Goal: Information Seeking & Learning: Learn about a topic

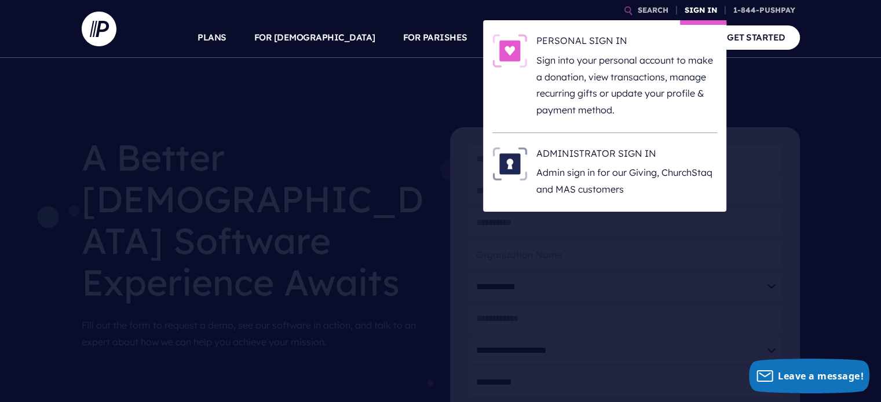
click at [699, 12] on link "SIGN IN" at bounding box center [701, 10] width 42 height 20
click at [600, 153] on h6 "ADMINISTRATOR SIGN IN" at bounding box center [626, 155] width 181 height 17
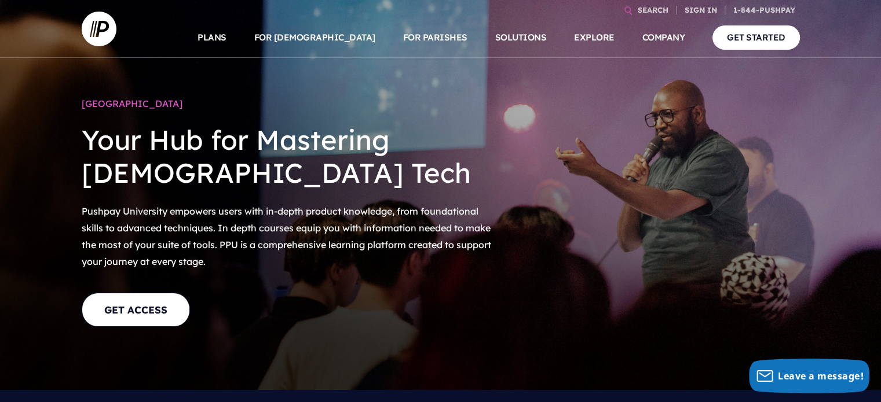
click at [671, 202] on div at bounding box center [655, 224] width 307 height 263
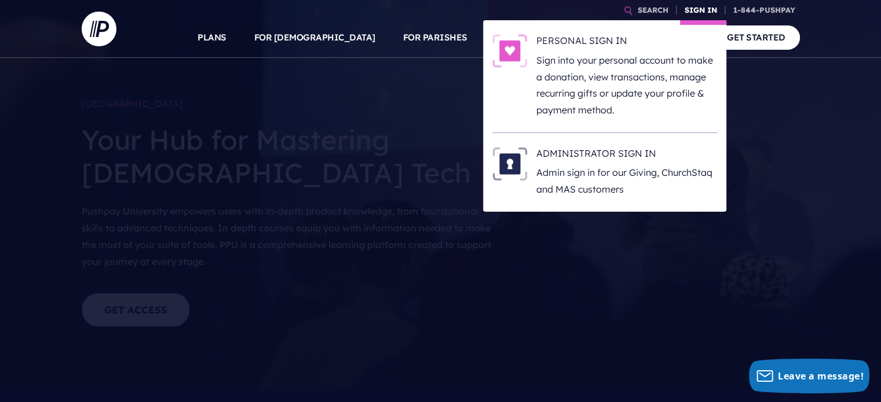
click at [698, 6] on link "SIGN IN" at bounding box center [701, 10] width 42 height 20
click at [577, 153] on h6 "ADMINISTRATOR SIGN IN" at bounding box center [626, 155] width 181 height 17
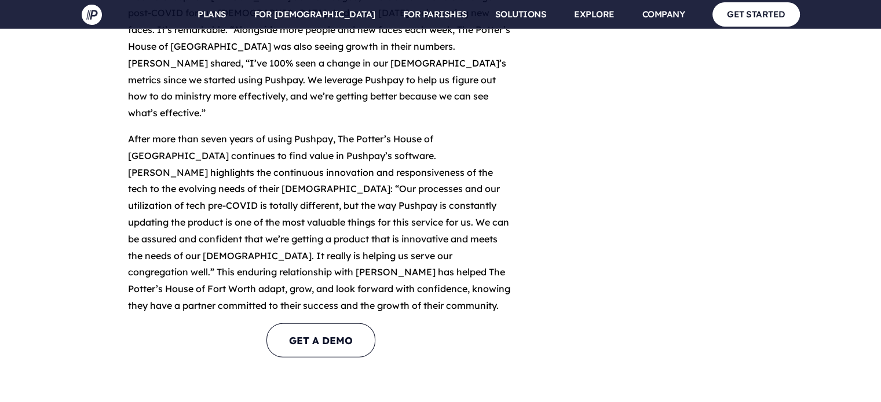
scroll to position [2460, 0]
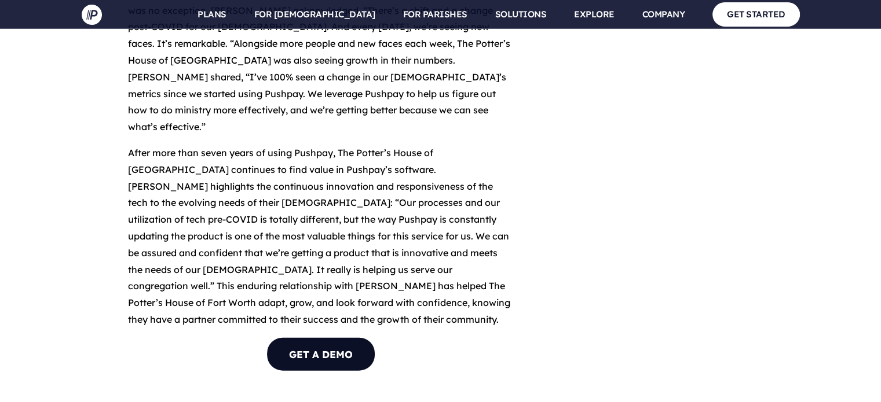
click at [341, 338] on link "GET A DEMO" at bounding box center [320, 355] width 109 height 34
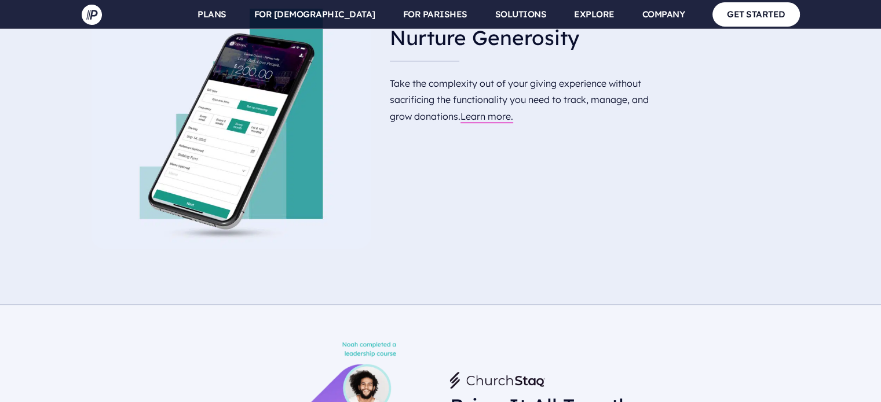
scroll to position [739, 0]
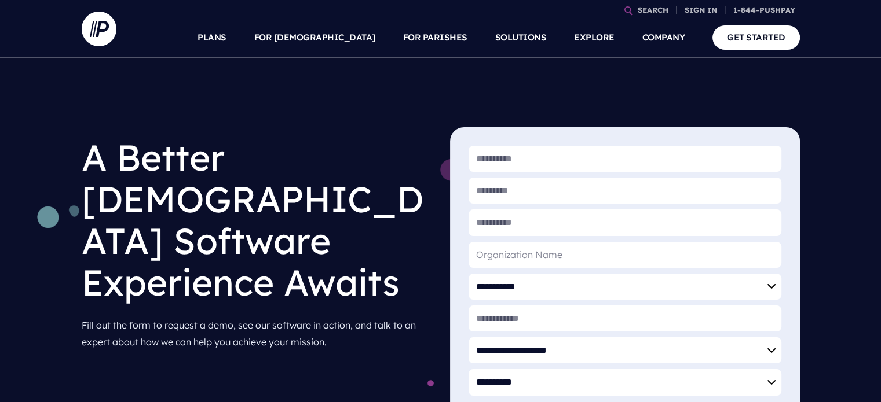
click at [294, 221] on h1 "A Better Church Software Experience Awaits" at bounding box center [257, 219] width 350 height 185
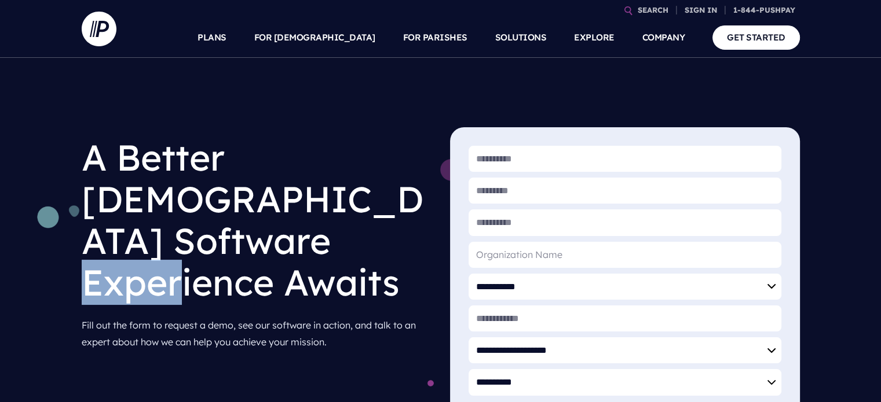
click at [294, 221] on h1 "A Better Church Software Experience Awaits" at bounding box center [257, 219] width 350 height 185
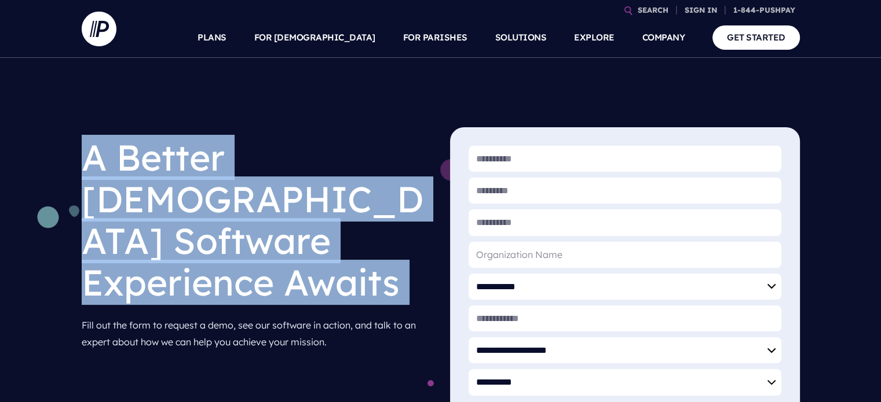
click at [294, 221] on h1 "A Better Church Software Experience Awaits" at bounding box center [257, 219] width 350 height 185
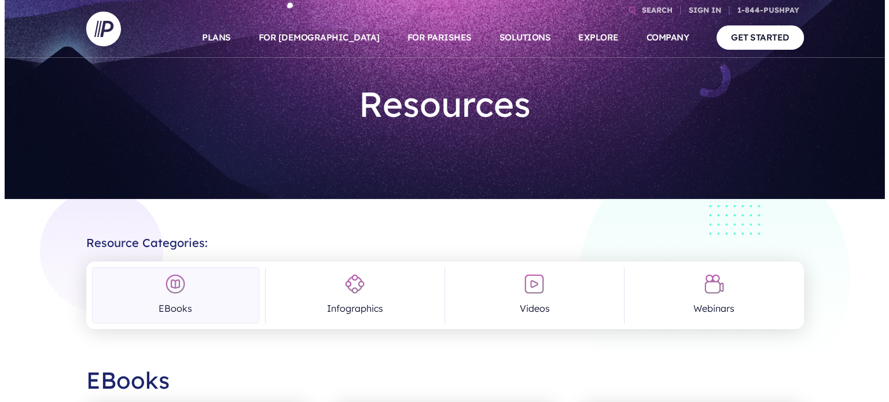
scroll to position [30, 0]
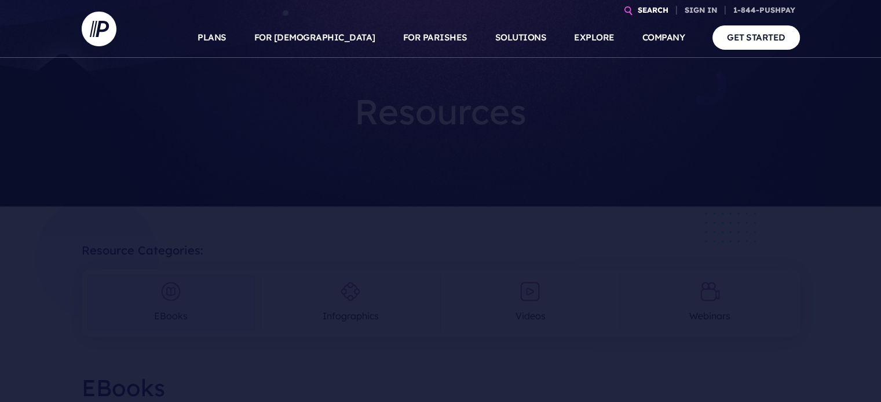
click at [649, 6] on link "SEARCH" at bounding box center [653, 10] width 40 height 20
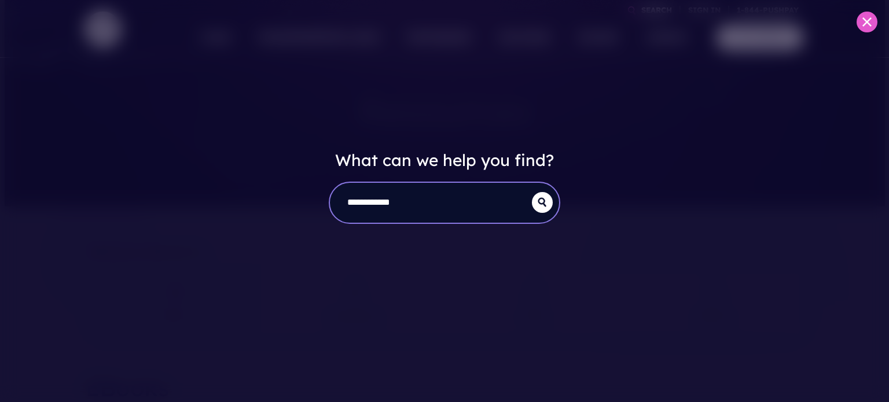
type input "**********"
click at [532, 192] on button "submit" at bounding box center [542, 202] width 21 height 21
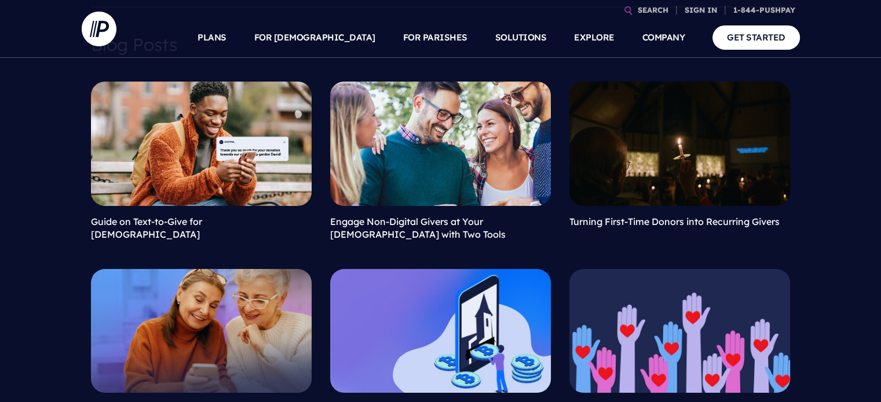
scroll to position [125, 0]
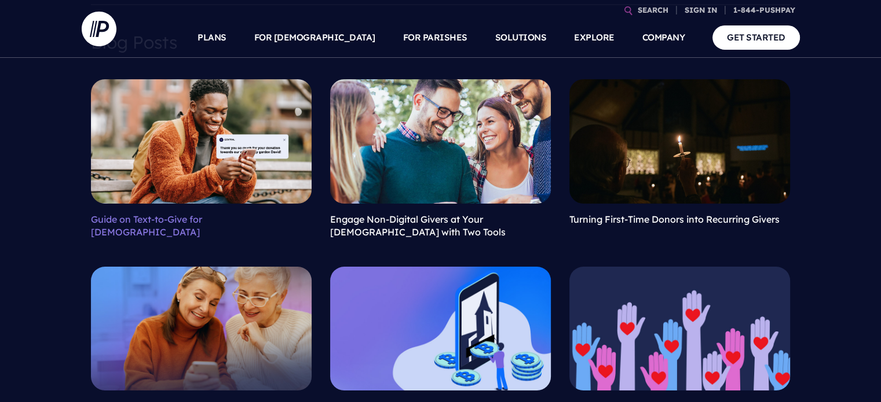
click at [174, 215] on link "Guide on Text-to-Give for Churches" at bounding box center [146, 226] width 111 height 24
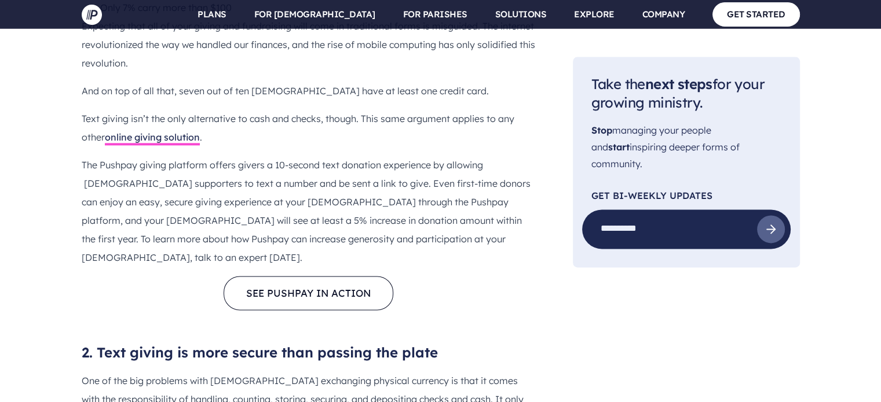
scroll to position [1533, 0]
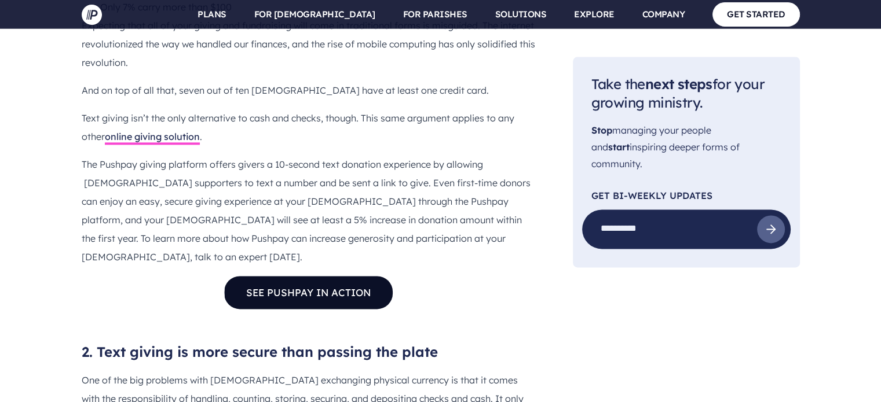
click at [310, 276] on link "SEE PUSHPAY IN ACTION" at bounding box center [309, 293] width 170 height 34
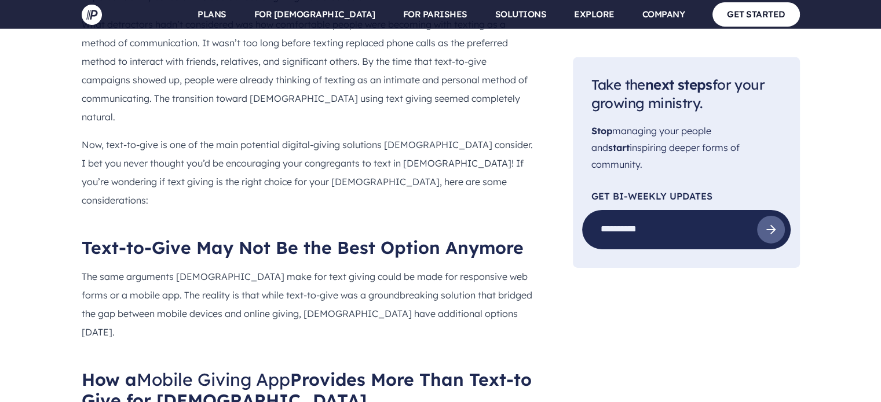
scroll to position [3687, 0]
